Goal: Navigation & Orientation: Find specific page/section

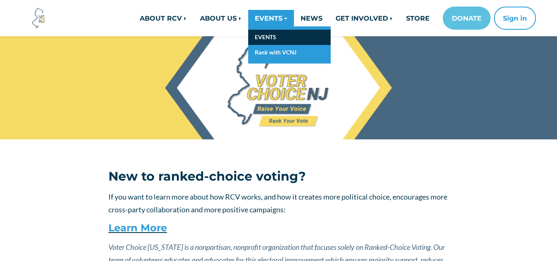
click at [270, 37] on link "EVENTS" at bounding box center [289, 37] width 83 height 15
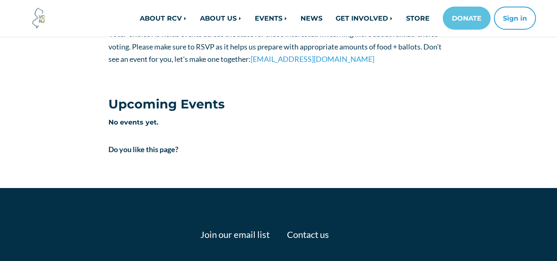
scroll to position [182, 0]
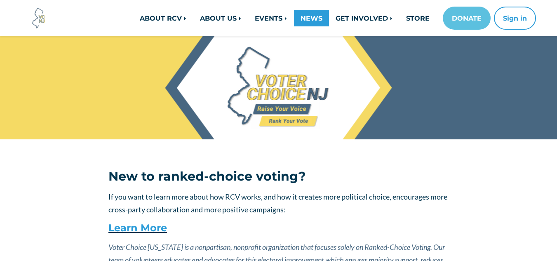
click at [311, 23] on link "NEWS" at bounding box center [311, 18] width 35 height 17
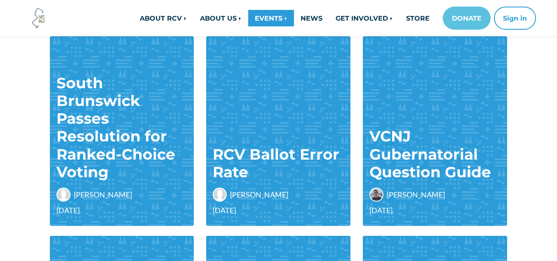
scroll to position [330, 0]
